Goal: Information Seeking & Learning: Learn about a topic

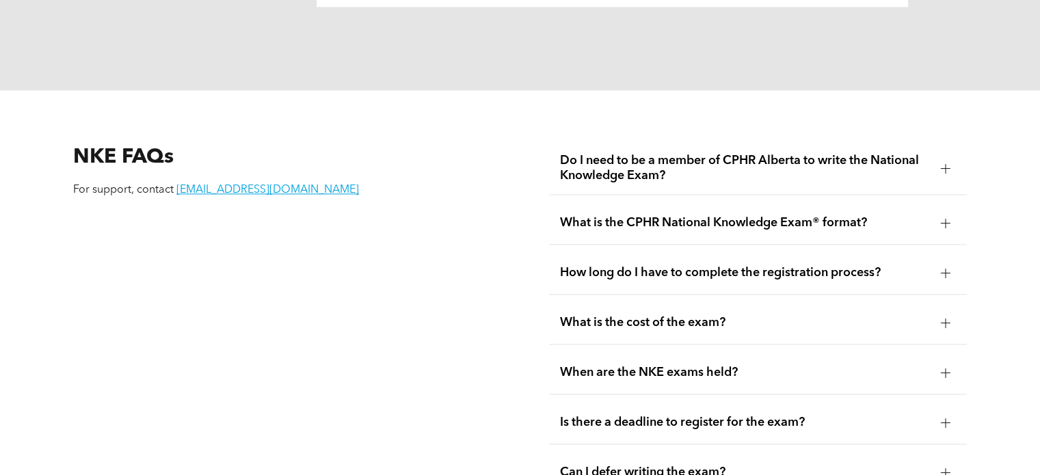
scroll to position [1771, 0]
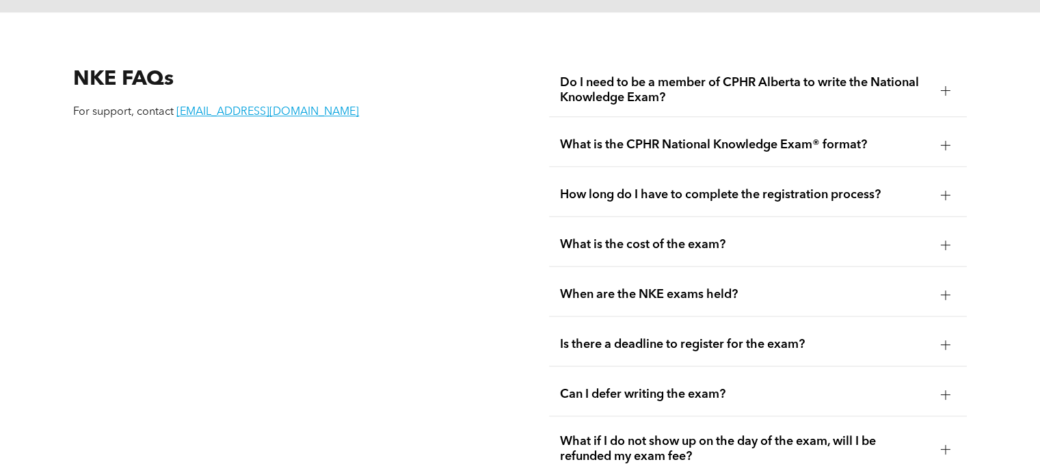
click at [632, 137] on span "What is the CPHR National Knowledge Exam® format?" at bounding box center [744, 144] width 369 height 15
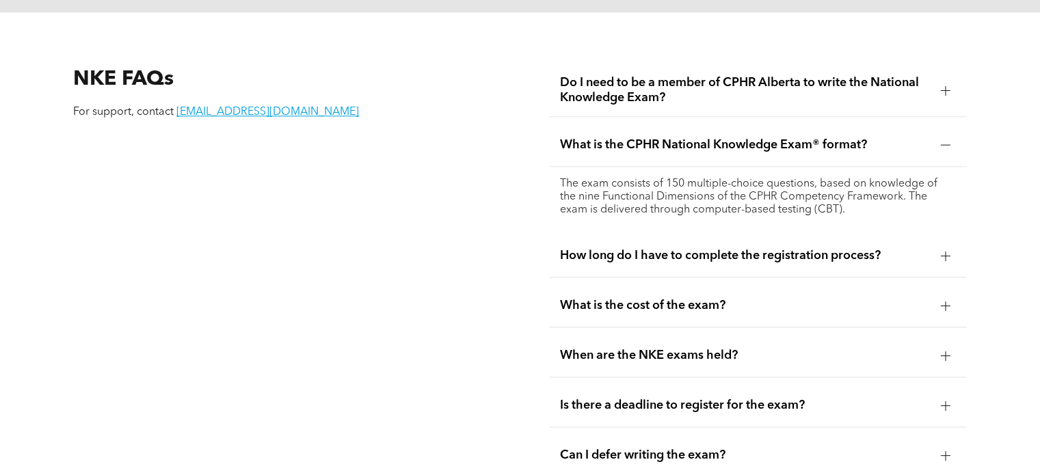
click at [579, 90] on span "Do I need to be a member of CPHR Alberta to write the National Knowledge Exam?" at bounding box center [744, 90] width 369 height 30
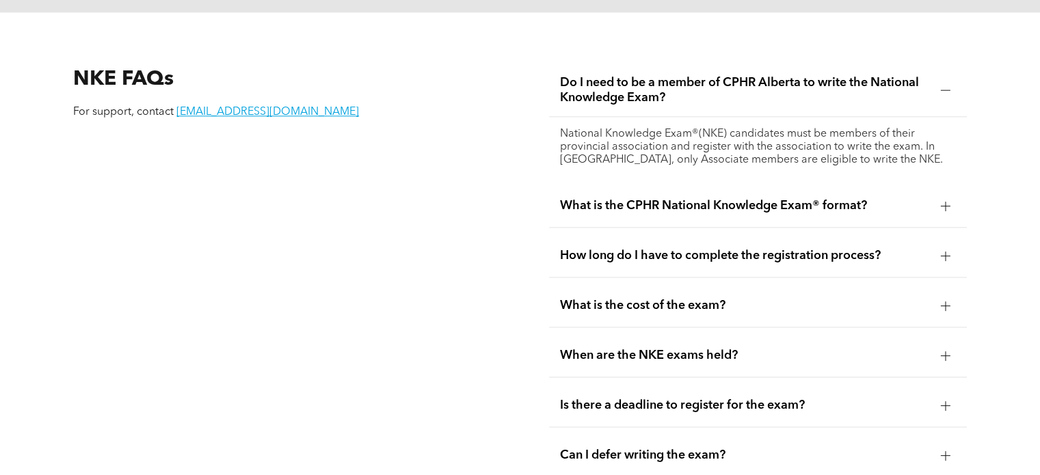
click at [610, 298] on span "What is the cost of the exam?" at bounding box center [744, 305] width 369 height 15
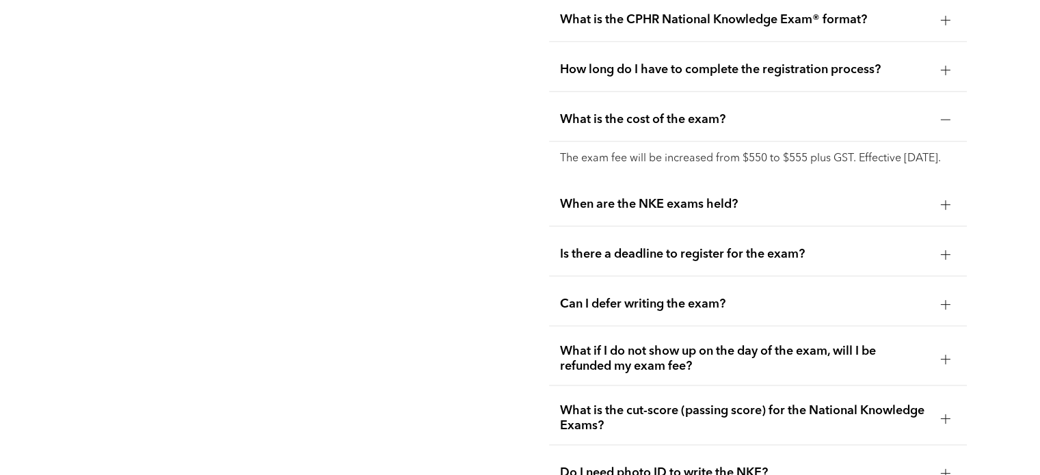
scroll to position [1902, 0]
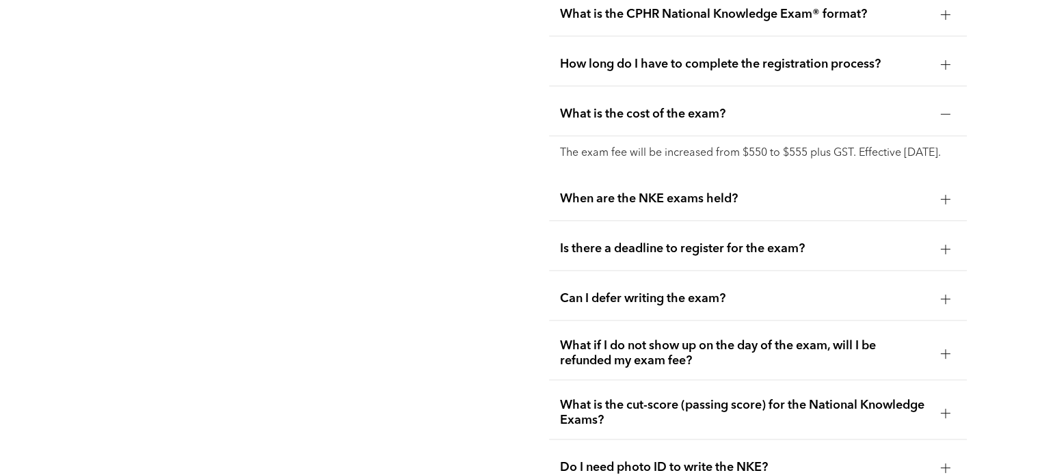
click at [580, 242] on span "Is there a deadline to register for the exam?" at bounding box center [744, 248] width 369 height 15
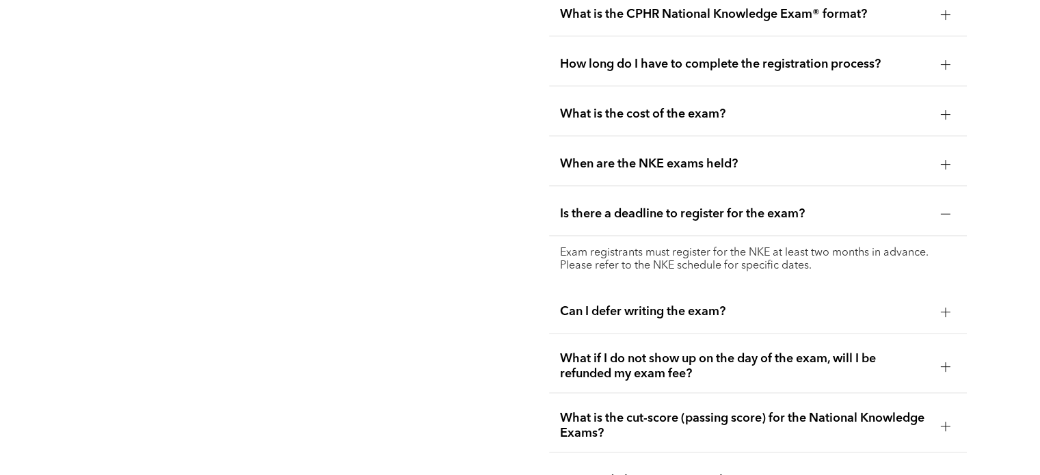
click at [580, 155] on div "When are the NKE exams held?" at bounding box center [757, 164] width 417 height 43
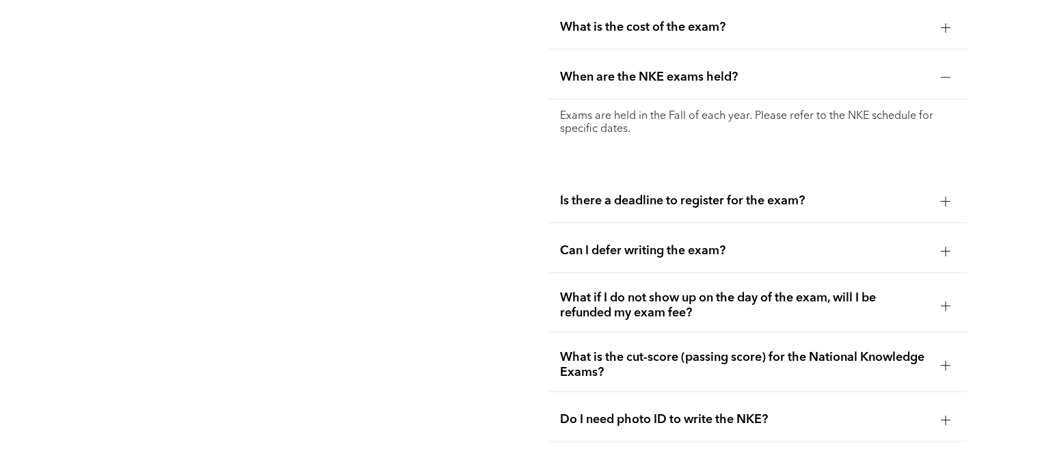
scroll to position [1990, 0]
click at [570, 243] on span "Can I defer writing the exam?" at bounding box center [744, 250] width 369 height 15
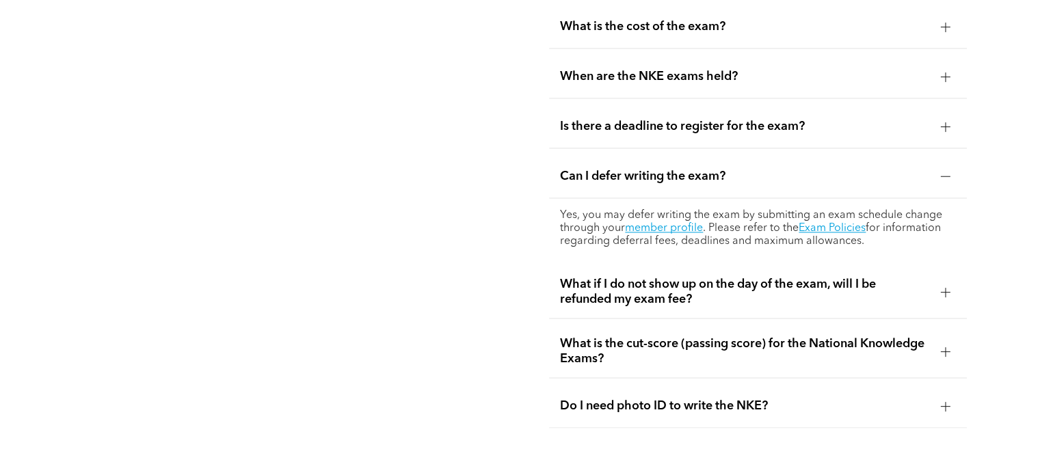
click at [603, 280] on span "What if I do not show up on the day of the exam, will I be refunded my exam fee?" at bounding box center [744, 292] width 369 height 30
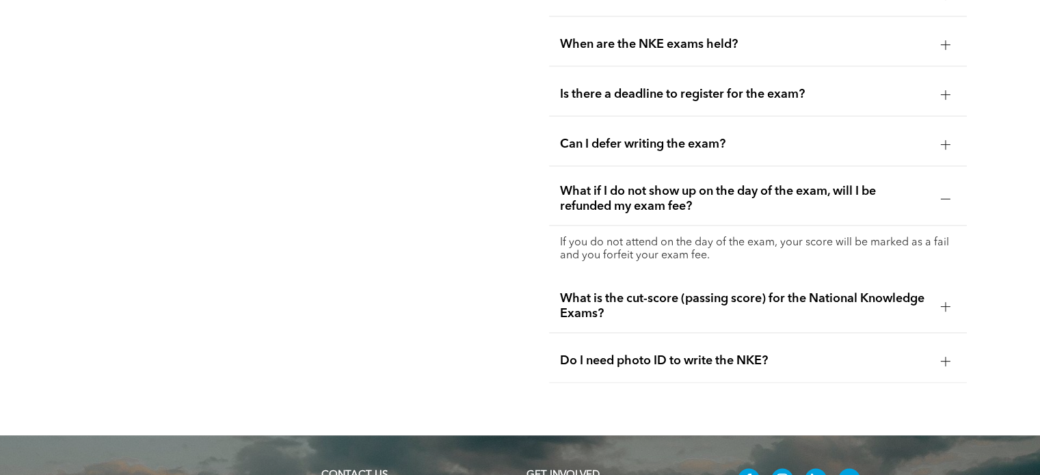
scroll to position [2024, 0]
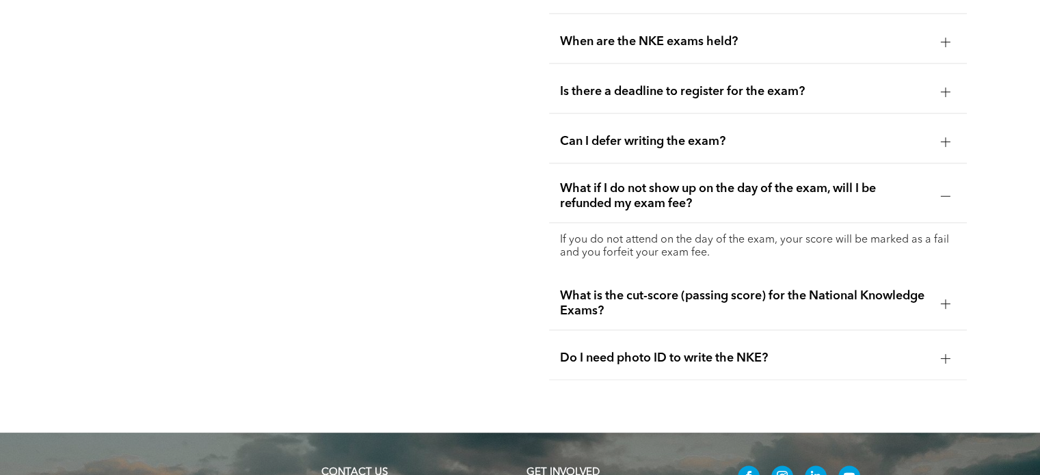
click at [572, 289] on span "What is the cut-score (passing score) for the National Knowledge Exams?" at bounding box center [744, 304] width 369 height 30
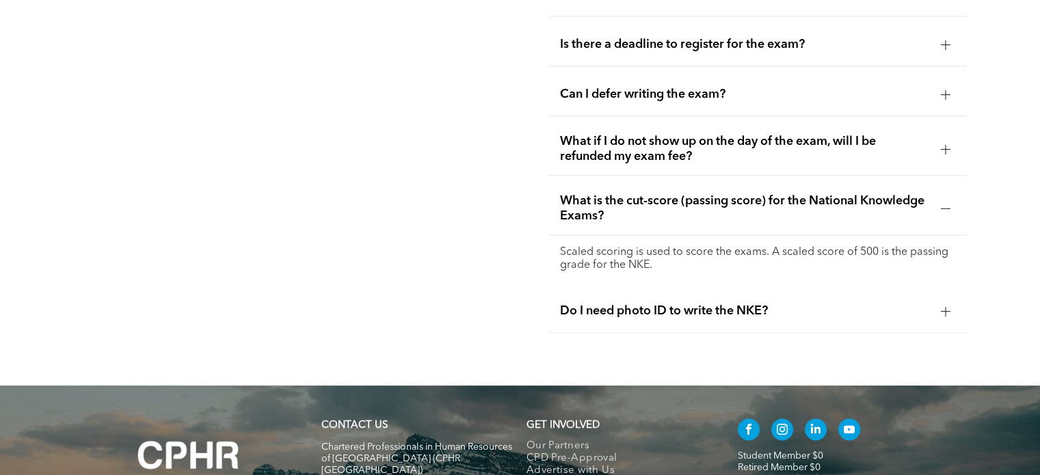
scroll to position [2074, 0]
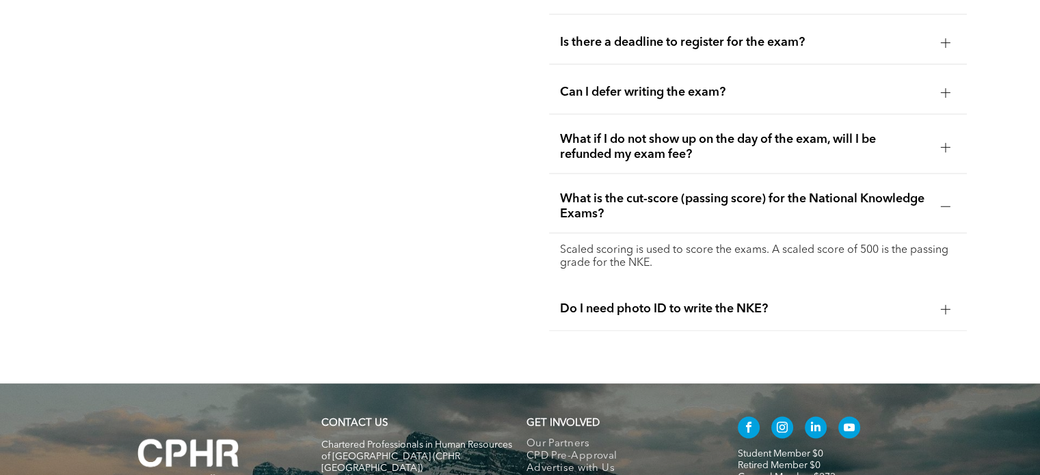
click at [587, 302] on span "Do I need photo ID to write the NKE?" at bounding box center [744, 309] width 369 height 15
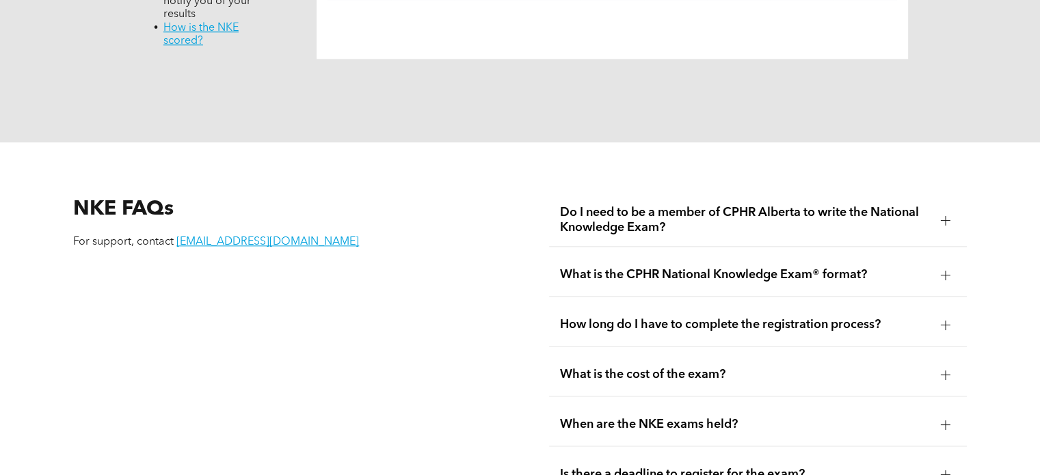
scroll to position [1641, 0]
click at [592, 205] on span "Do I need to be a member of CPHR Alberta to write the National Knowledge Exam?" at bounding box center [744, 220] width 369 height 30
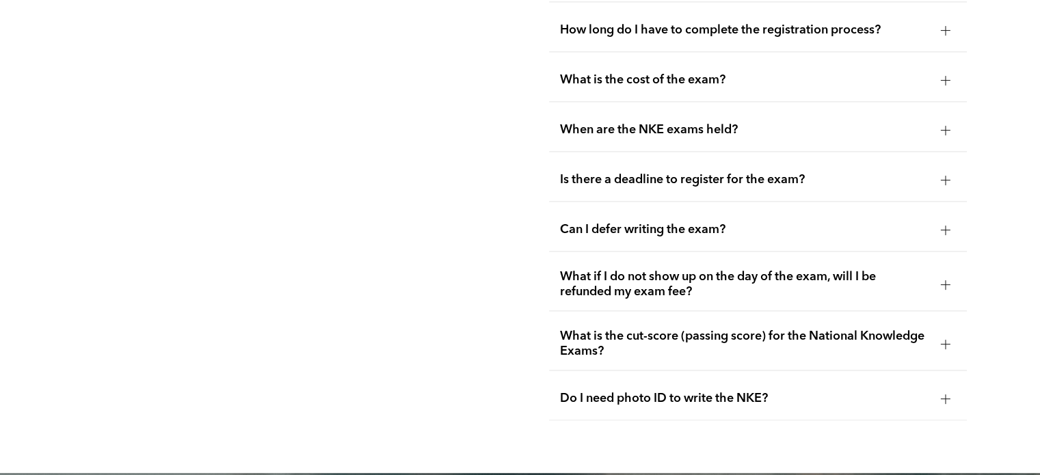
scroll to position [1997, 0]
click at [601, 300] on ul "Do I need to be a member of CPHR Alberta to write the National Knowledge Exam? …" at bounding box center [757, 130] width 417 height 582
click at [609, 283] on div "What if I do not show up on the day of the exam, will I be refunded my exam fee?" at bounding box center [757, 285] width 417 height 53
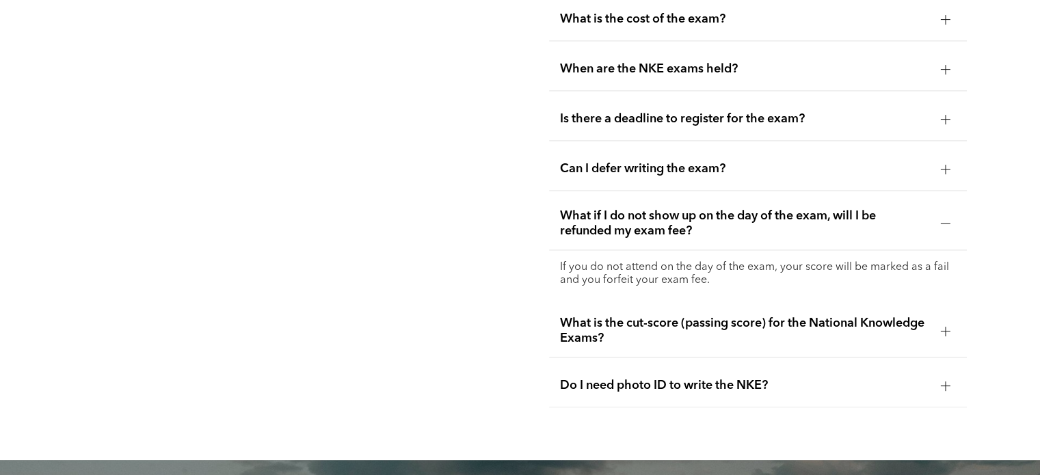
click at [615, 161] on span "Can I defer writing the exam?" at bounding box center [744, 168] width 369 height 15
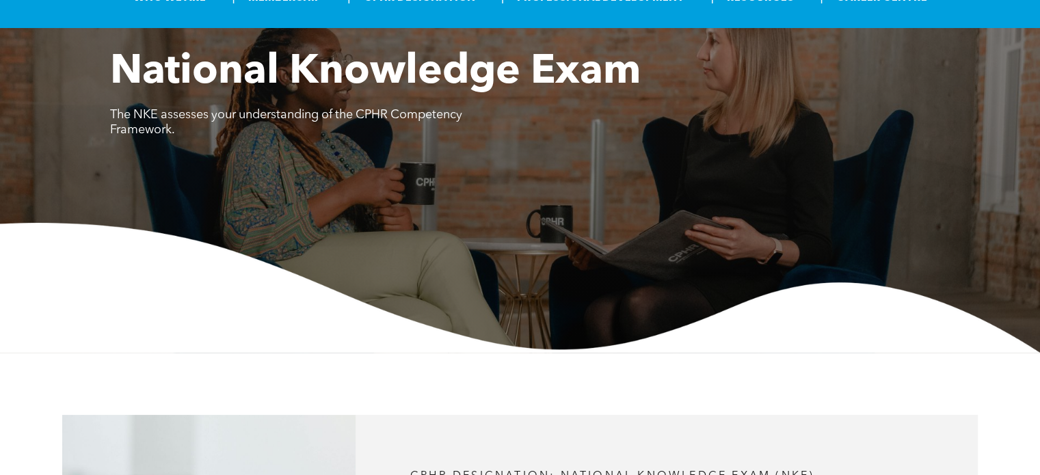
scroll to position [0, 0]
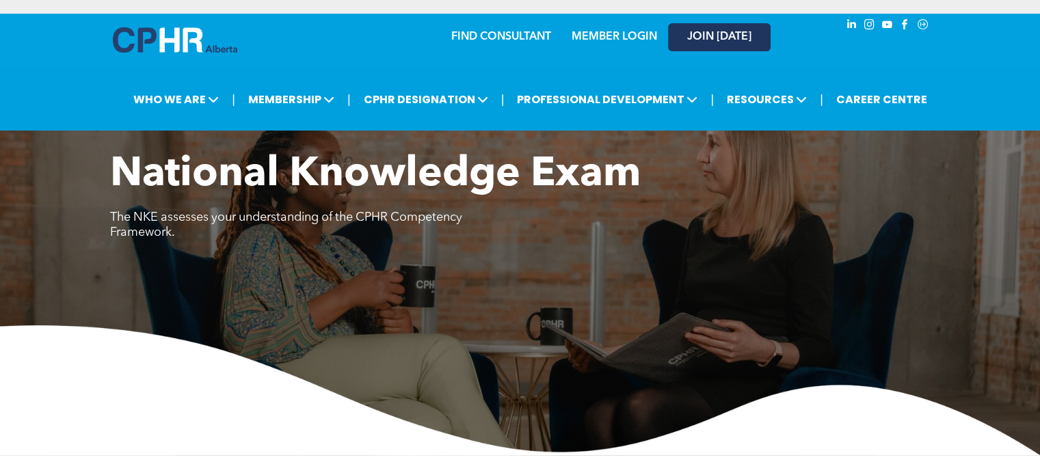
click at [699, 41] on span "JOIN [DATE]" at bounding box center [719, 37] width 64 height 13
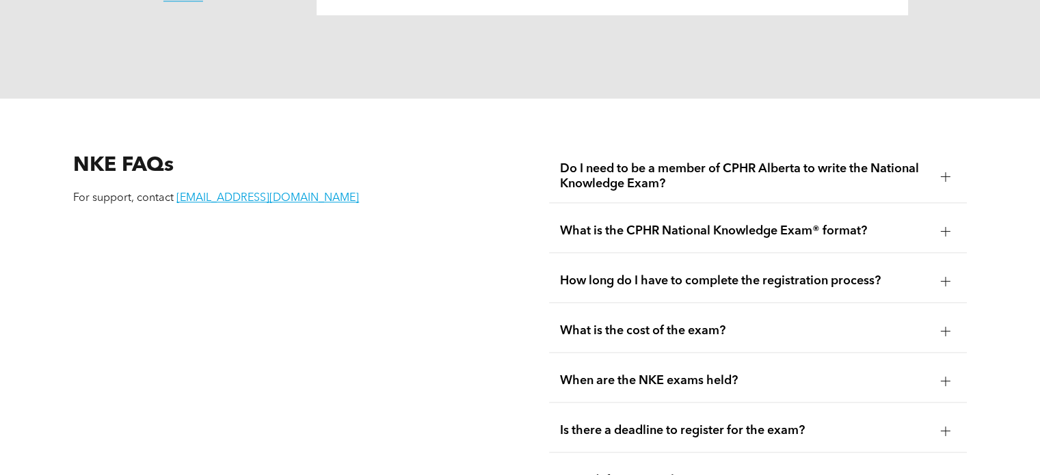
scroll to position [1673, 0]
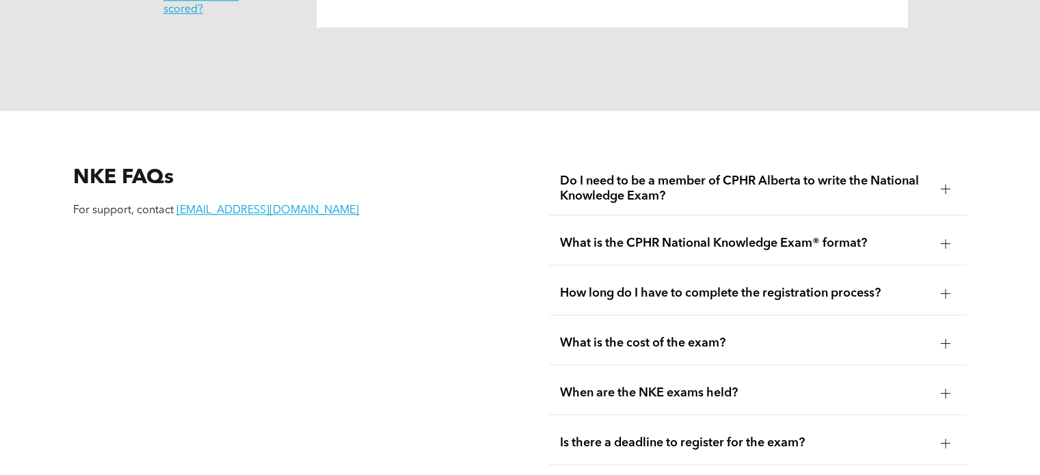
click at [949, 184] on div at bounding box center [946, 189] width 10 height 10
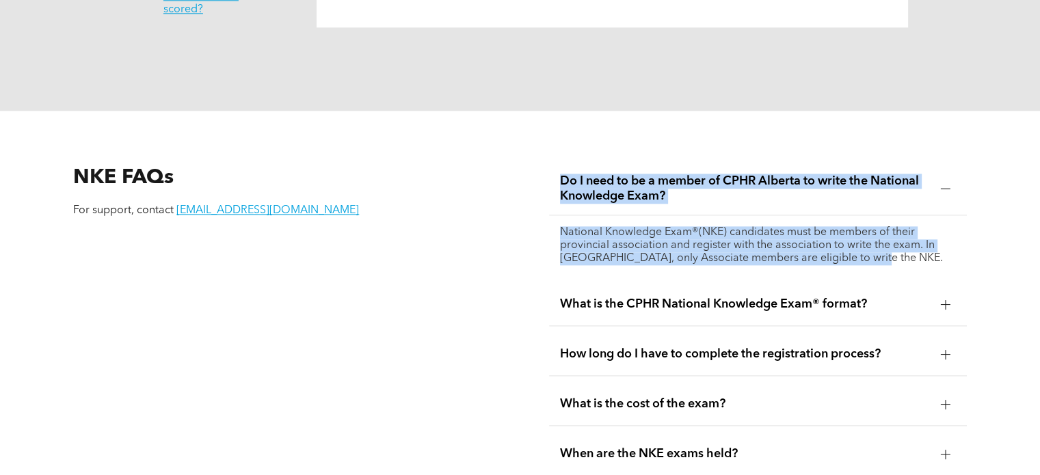
drag, startPoint x: 557, startPoint y: 163, endPoint x: 883, endPoint y: 246, distance: 336.1
click at [883, 246] on li "Do I need to be a member of CPHR Alberta to write the National Knowledge Exam? …" at bounding box center [757, 220] width 417 height 114
copy li "Do I need to be a member of CPHR Alberta to write the National Knowledge Exam? …"
